Goal: Browse casually

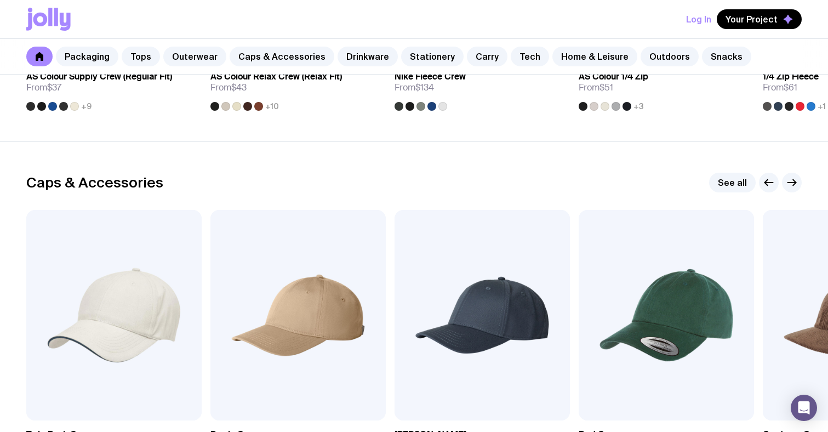
scroll to position [1151, 0]
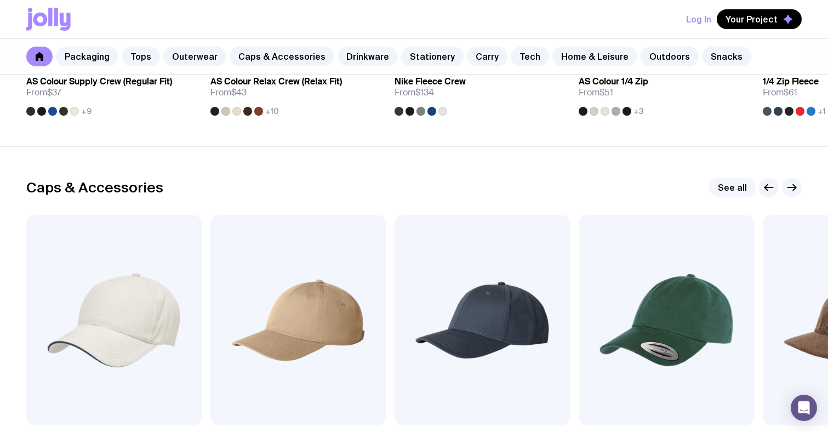
click at [736, 189] on link "See all" at bounding box center [732, 188] width 47 height 20
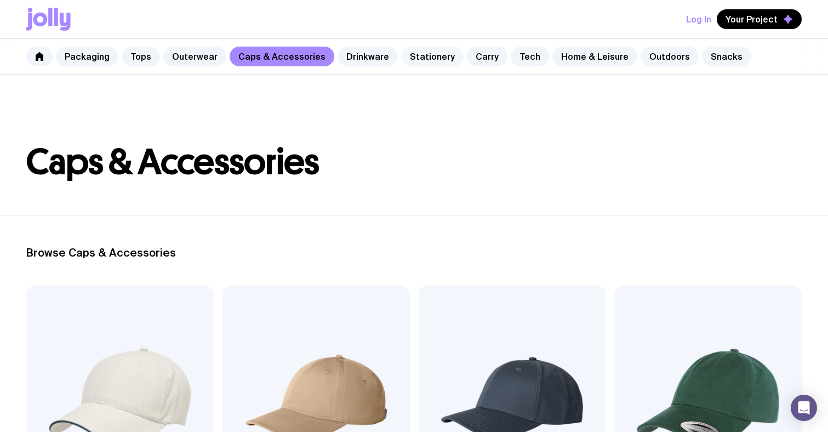
click at [401, 59] on link "Stationery" at bounding box center [432, 57] width 62 height 20
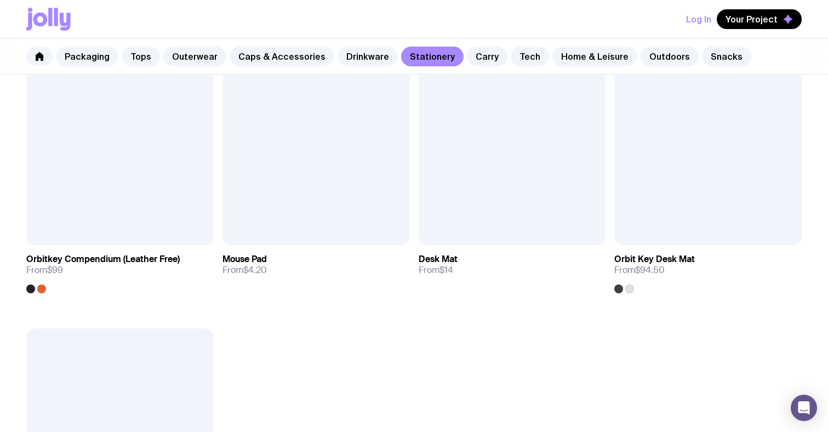
scroll to position [1807, 0]
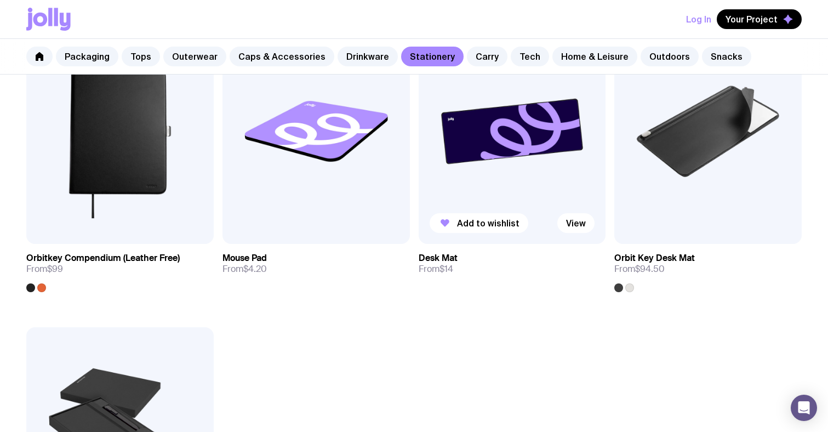
click at [525, 129] on img at bounding box center [512, 131] width 187 height 225
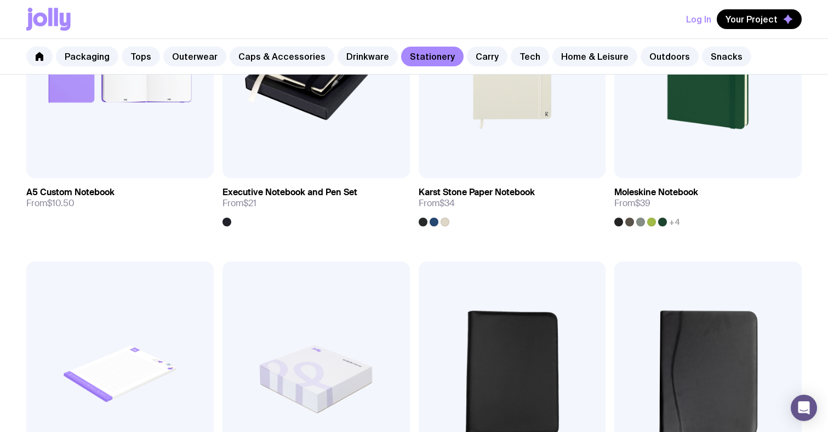
scroll to position [1231, 0]
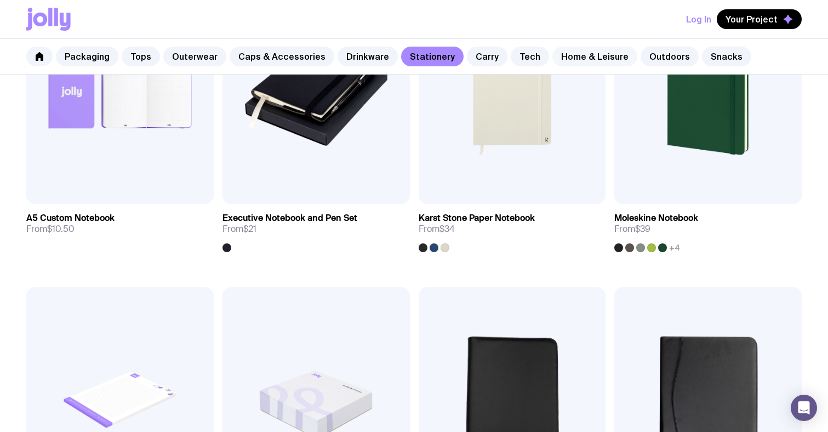
click at [576, 62] on link "Home & Leisure" at bounding box center [595, 57] width 85 height 20
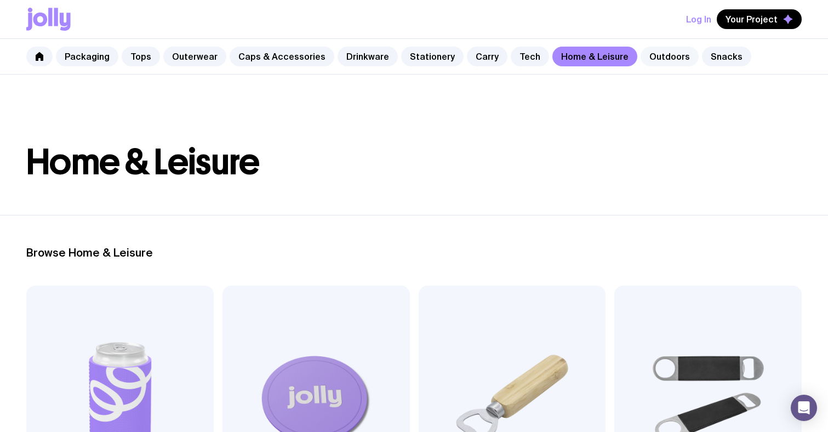
click at [641, 52] on link "Outdoors" at bounding box center [670, 57] width 58 height 20
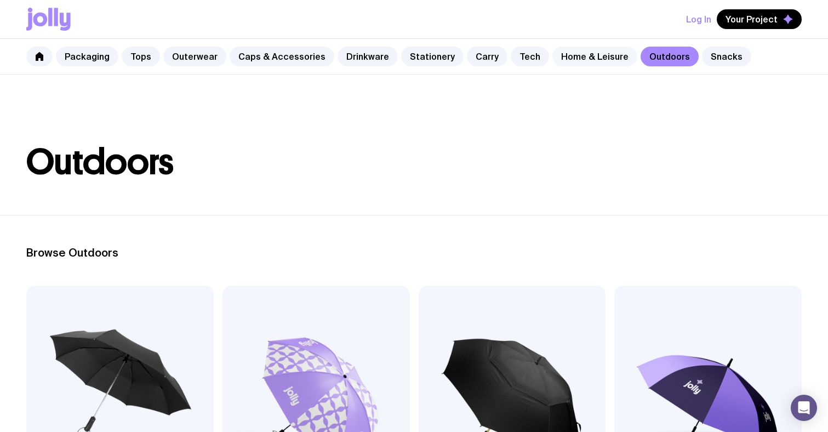
click at [559, 57] on link "Home & Leisure" at bounding box center [595, 57] width 85 height 20
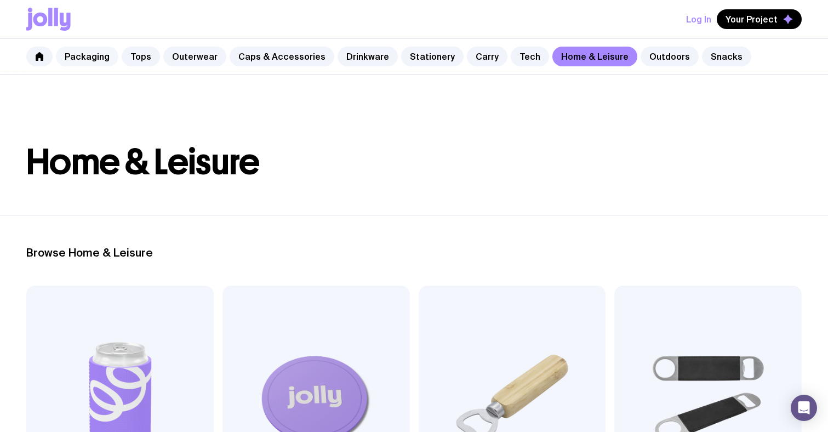
click at [69, 60] on link "Packaging" at bounding box center [87, 57] width 62 height 20
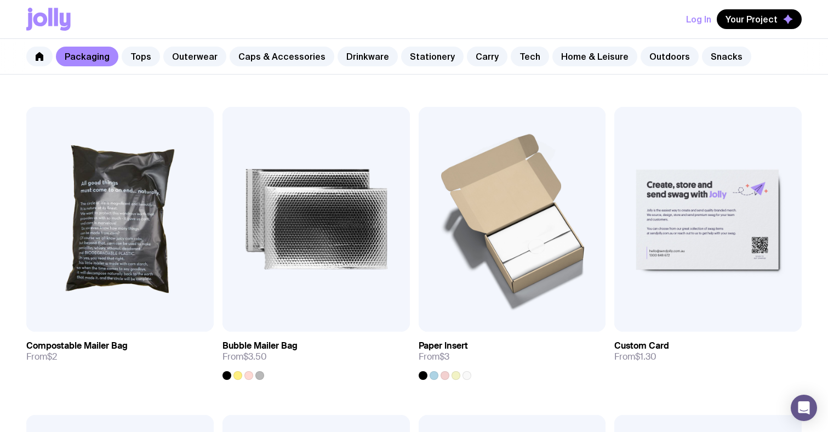
scroll to position [766, 0]
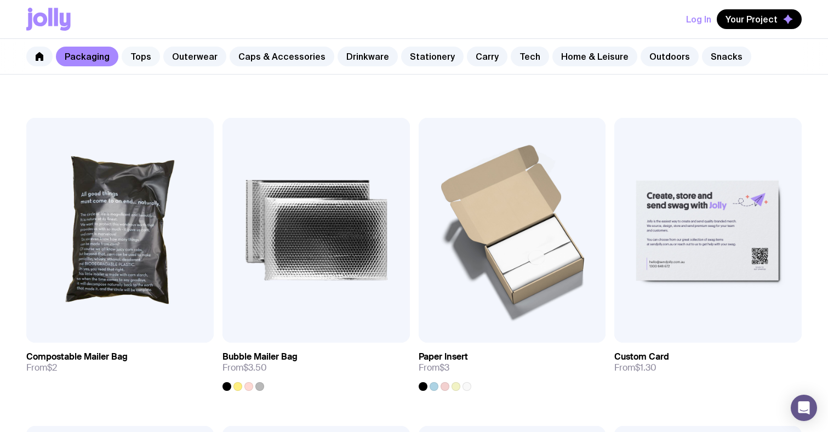
click at [148, 63] on link "Tops" at bounding box center [141, 57] width 38 height 20
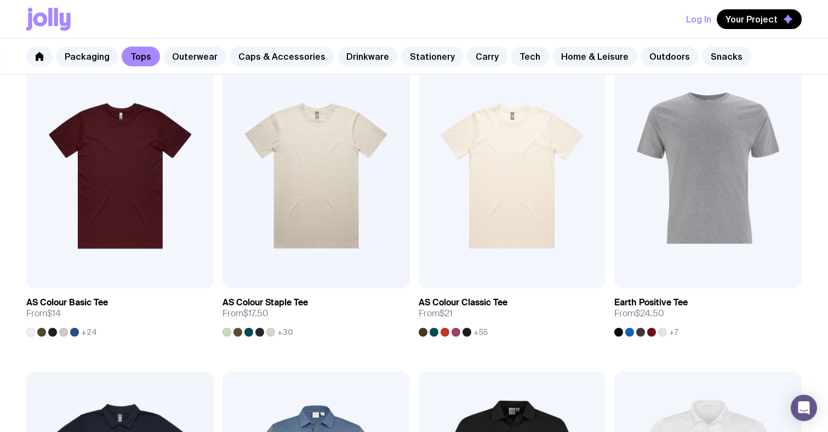
scroll to position [184, 0]
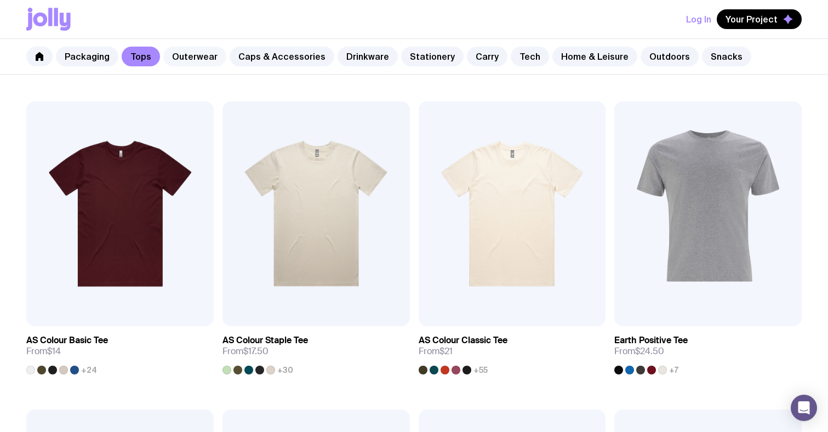
click at [203, 60] on link "Outerwear" at bounding box center [194, 57] width 63 height 20
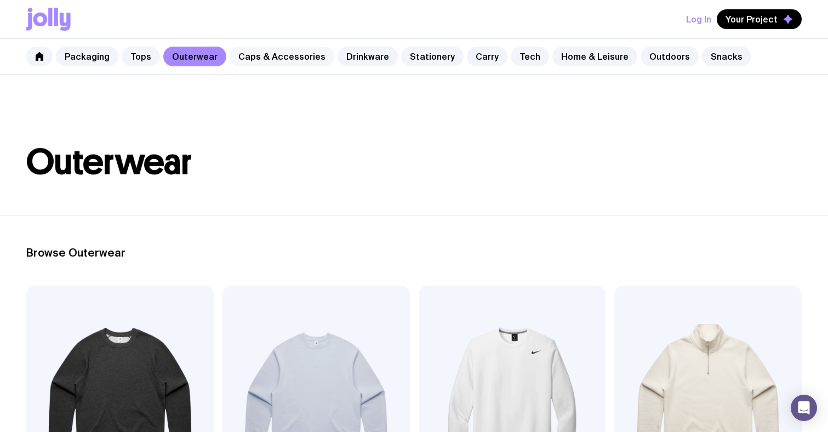
click at [287, 64] on link "Caps & Accessories" at bounding box center [282, 57] width 105 height 20
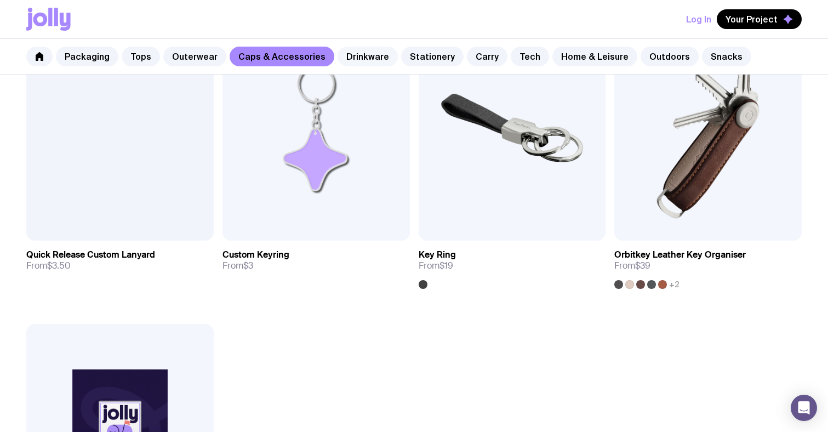
scroll to position [1819, 0]
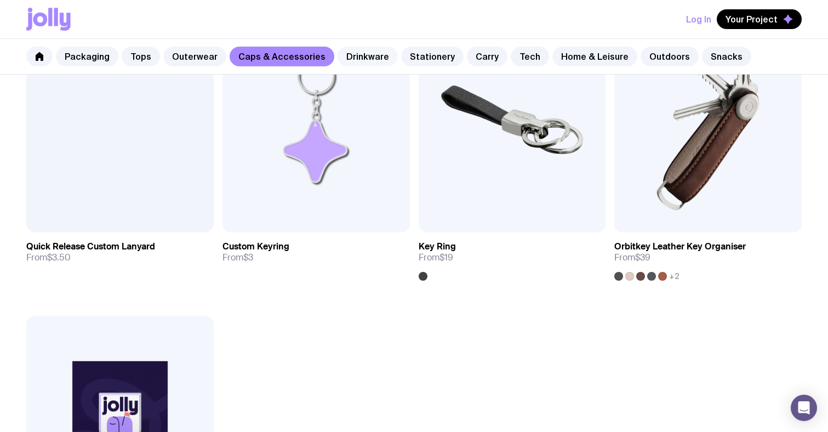
click at [369, 50] on link "Drinkware" at bounding box center [368, 57] width 60 height 20
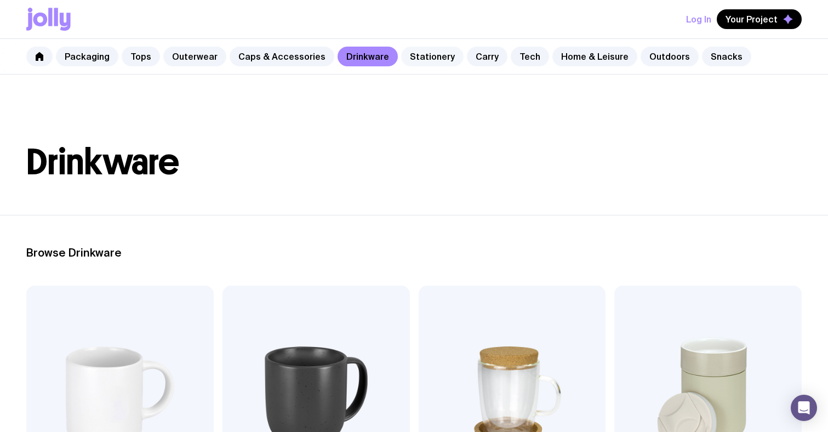
click at [412, 57] on link "Stationery" at bounding box center [432, 57] width 62 height 20
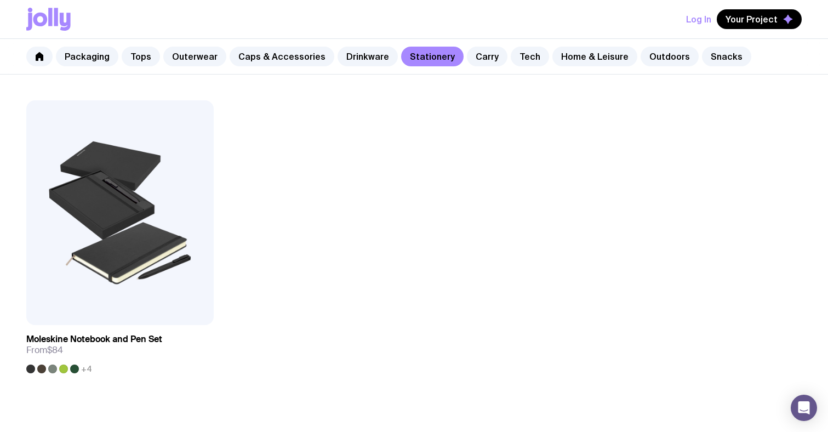
scroll to position [2019, 0]
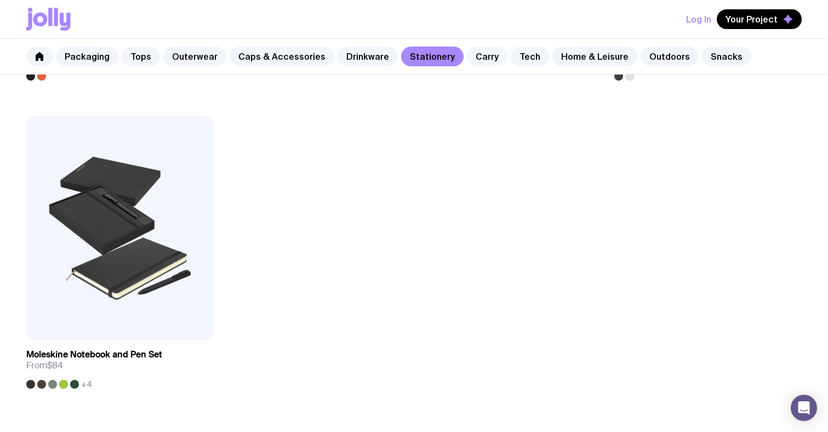
click at [467, 64] on link "Carry" at bounding box center [487, 57] width 41 height 20
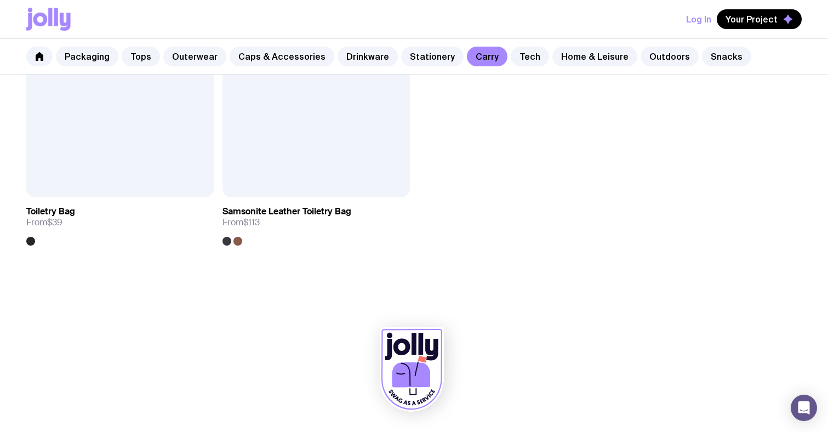
scroll to position [2778, 0]
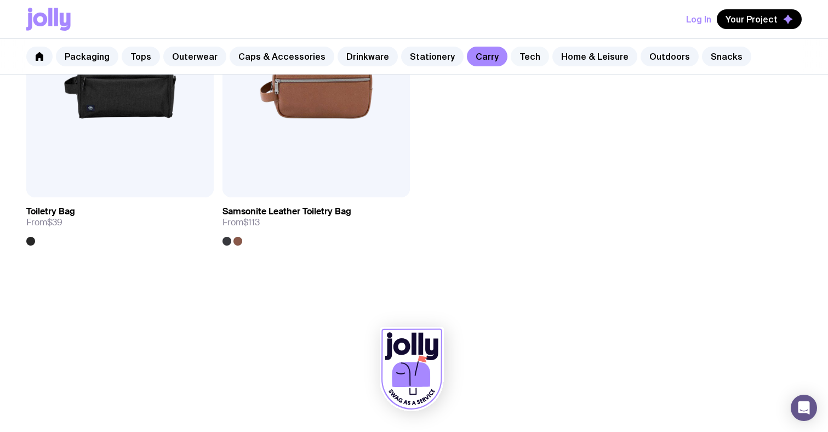
click at [511, 63] on link "Tech" at bounding box center [530, 57] width 38 height 20
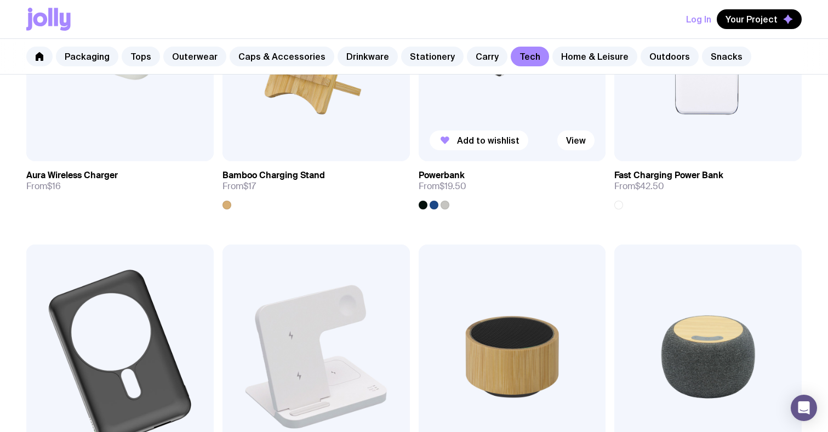
scroll to position [621, 0]
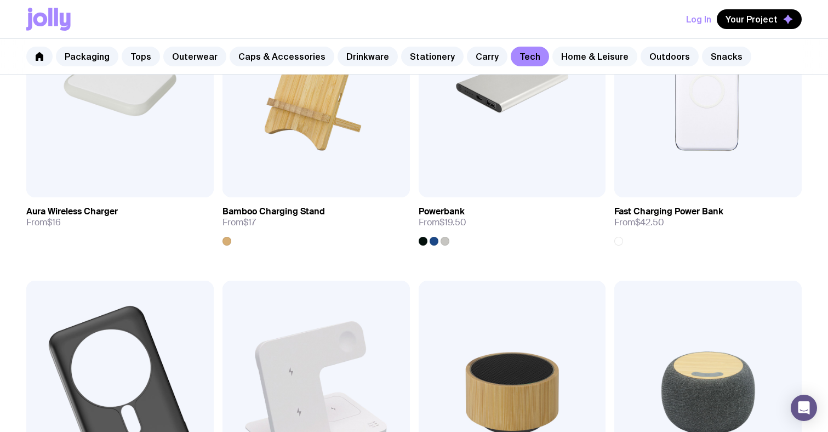
click at [560, 55] on link "Home & Leisure" at bounding box center [595, 57] width 85 height 20
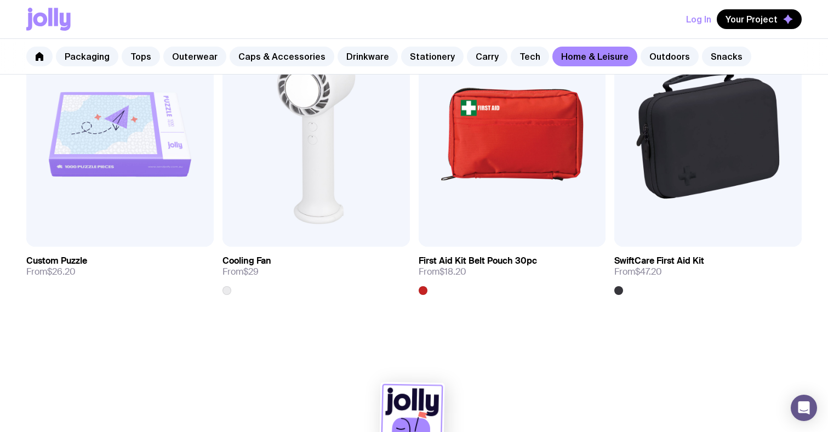
scroll to position [2428, 0]
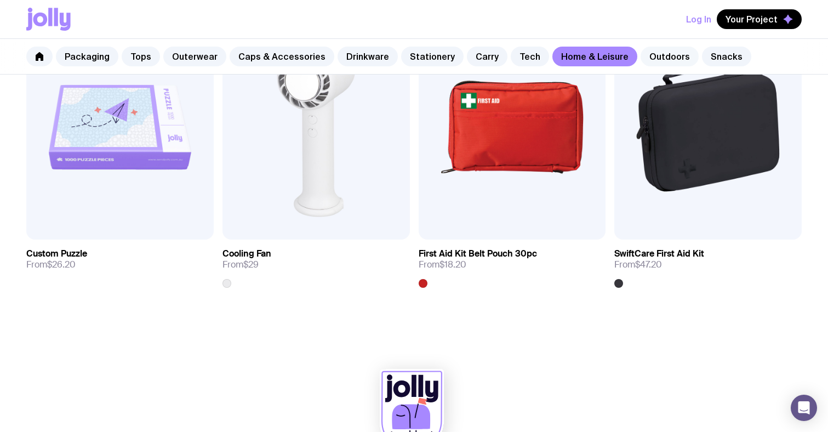
click at [641, 56] on link "Outdoors" at bounding box center [670, 57] width 58 height 20
